Goal: Find specific page/section: Find specific page/section

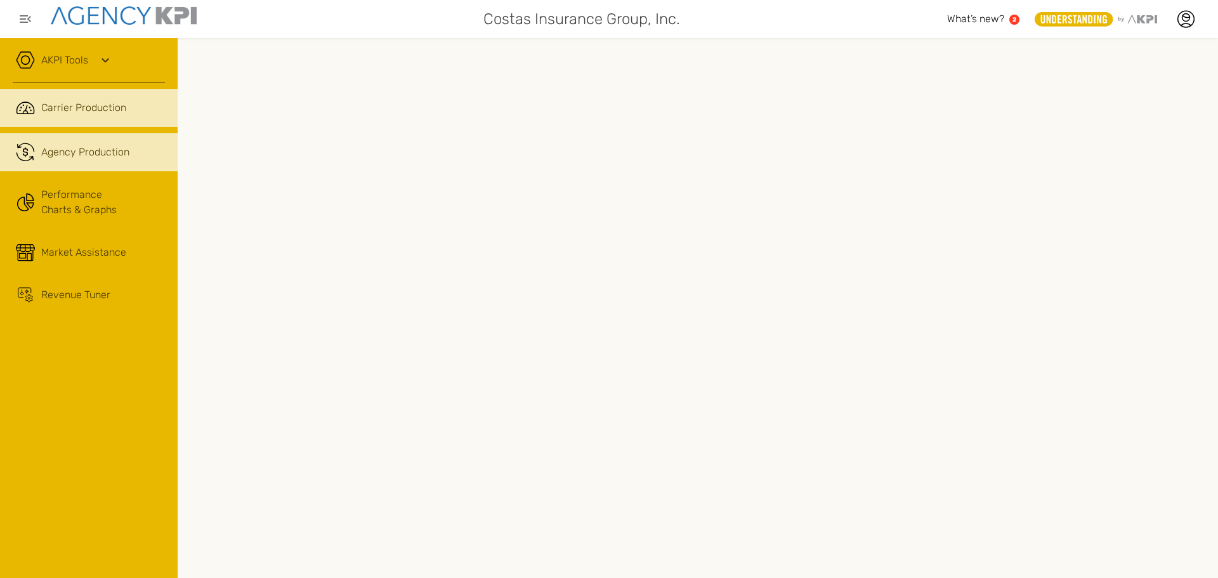
click at [79, 147] on span "Agency Production" at bounding box center [85, 152] width 88 height 15
